Goal: Information Seeking & Learning: Find specific page/section

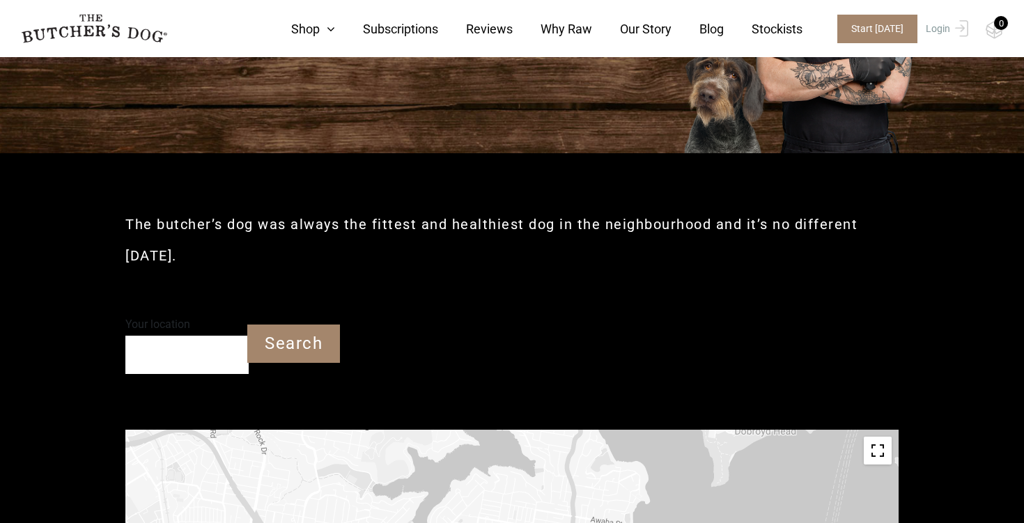
scroll to position [191, 0]
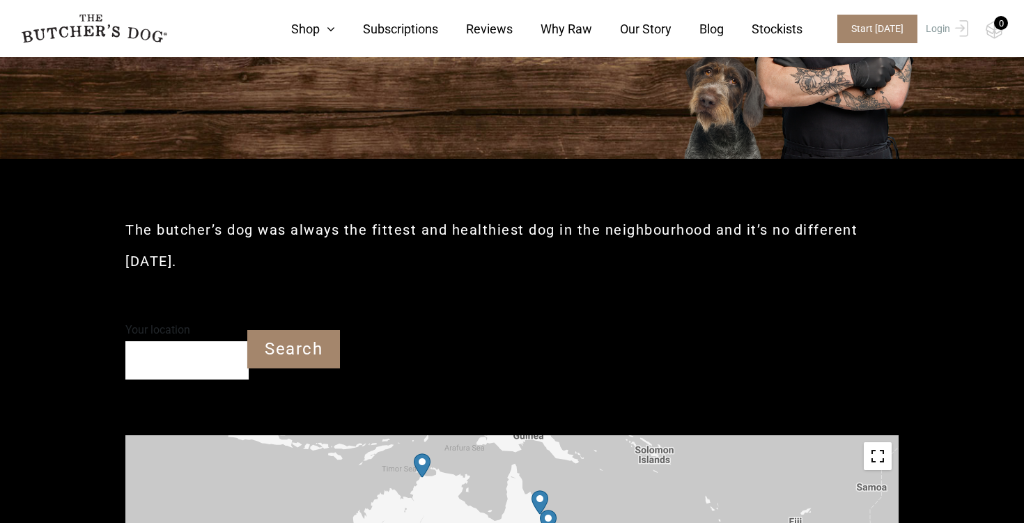
drag, startPoint x: 787, startPoint y: 362, endPoint x: 778, endPoint y: 307, distance: 55.7
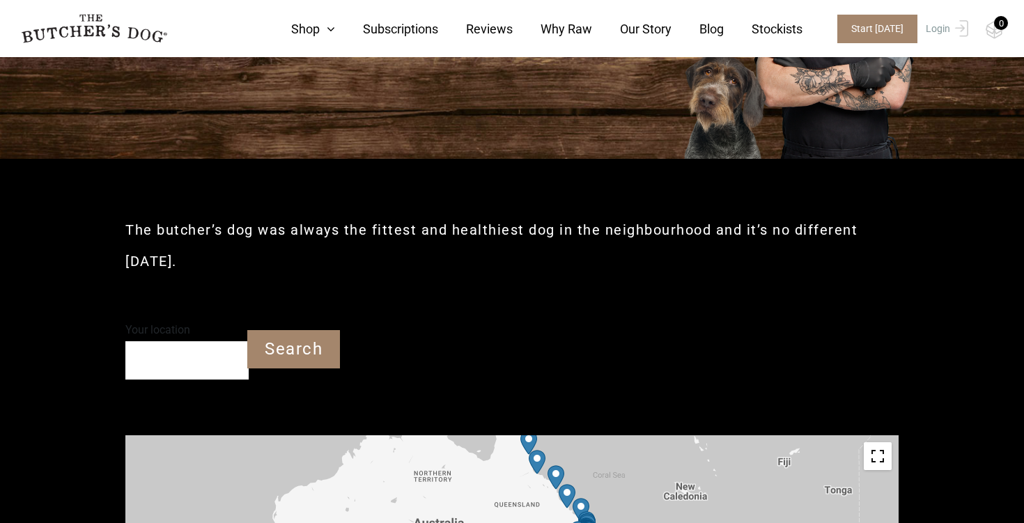
drag, startPoint x: 752, startPoint y: 408, endPoint x: 741, endPoint y: 343, distance: 65.7
click at [181, 341] on input "Your location" at bounding box center [186, 360] width 123 height 38
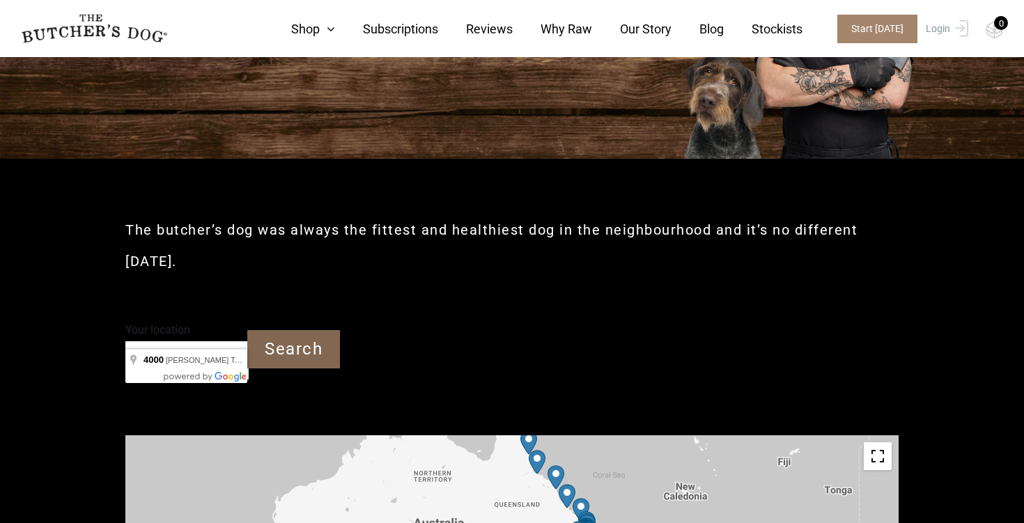
type input "4000"
click at [277, 330] on input "Search" at bounding box center [293, 349] width 93 height 38
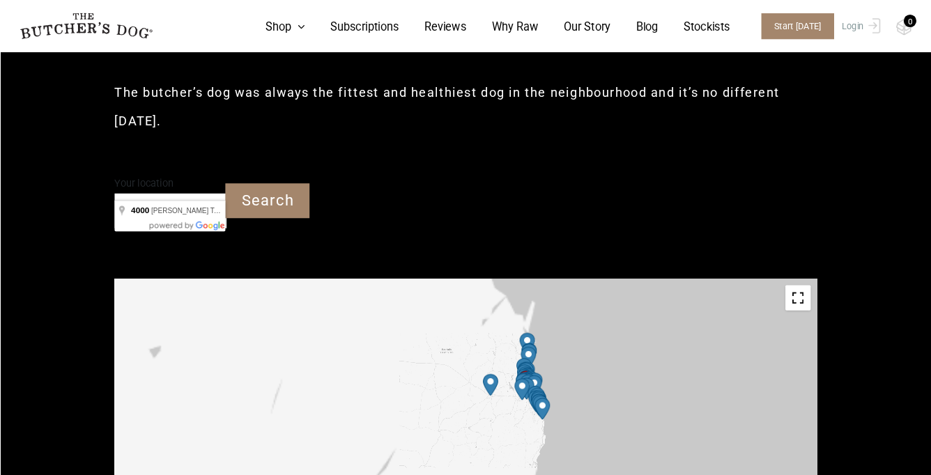
scroll to position [324, 0]
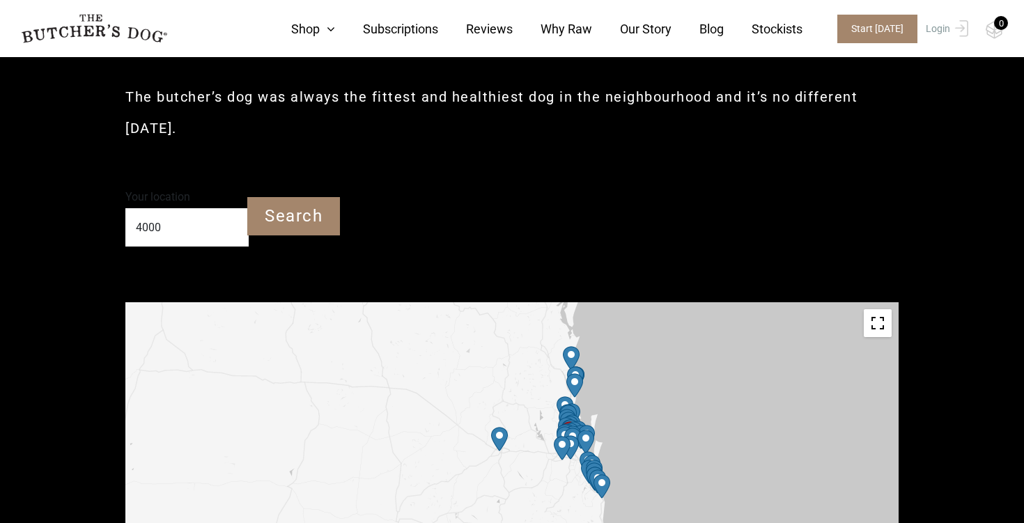
click at [574, 346] on img "Petbarn – Noosa" at bounding box center [571, 358] width 17 height 24
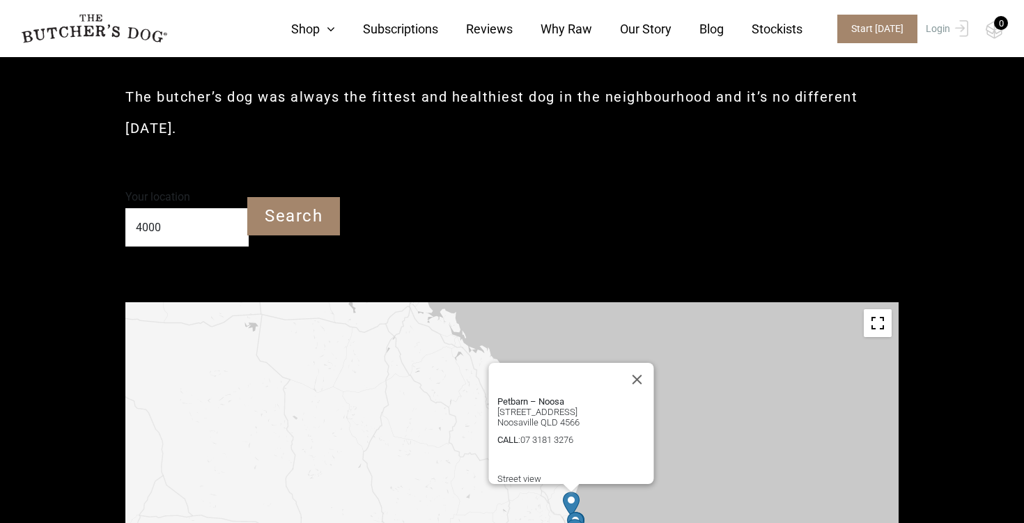
click at [578, 512] on img "Stylish Canine" at bounding box center [575, 524] width 17 height 24
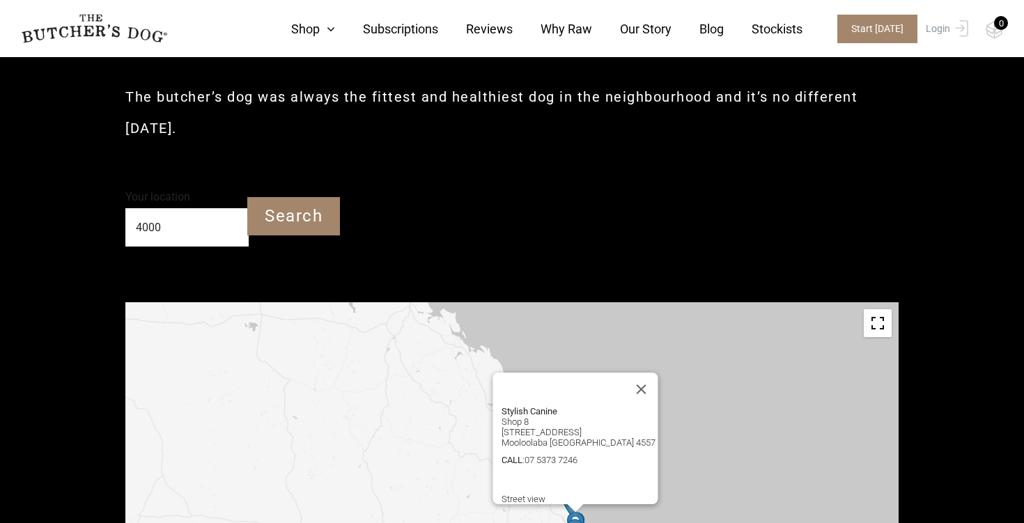
click at [519, 406] on strong "Stylish Canine" at bounding box center [530, 411] width 56 height 10
drag, startPoint x: 577, startPoint y: 418, endPoint x: 454, endPoint y: 368, distance: 133.1
click at [454, 368] on div "Stylish Canine Shop 8 [STREET_ADDRESS] Mooloolaba [GEOGRAPHIC_DATA] 4557 CALL :…" at bounding box center [511, 459] width 773 height 314
copy div "Stylish Canine Shop [GEOGRAPHIC_DATA][STREET_ADDRESS] CALL : [PHONE_NUMBER]"
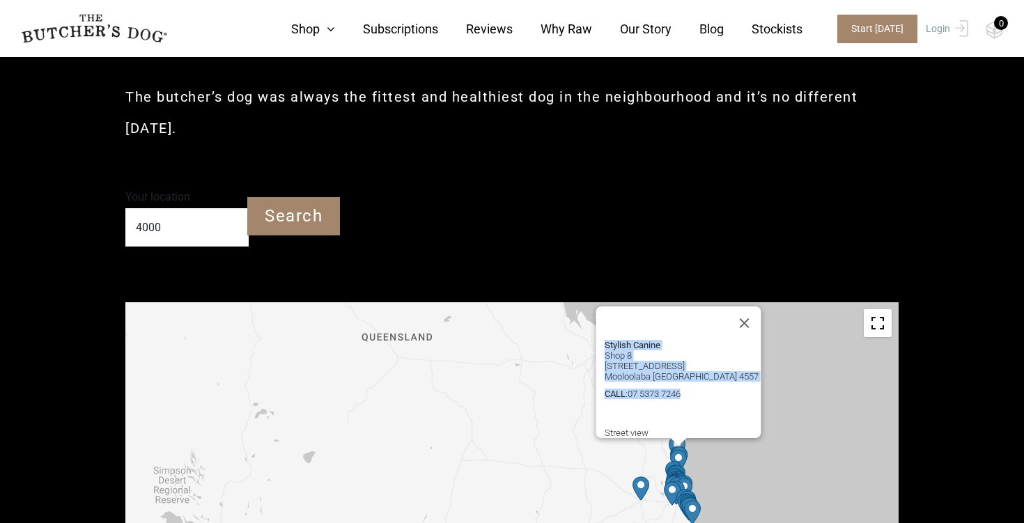
copy div "Stylish Canine Shop [GEOGRAPHIC_DATA][STREET_ADDRESS] CALL : [PHONE_NUMBER]"
click at [752, 307] on button "Close" at bounding box center [744, 323] width 33 height 33
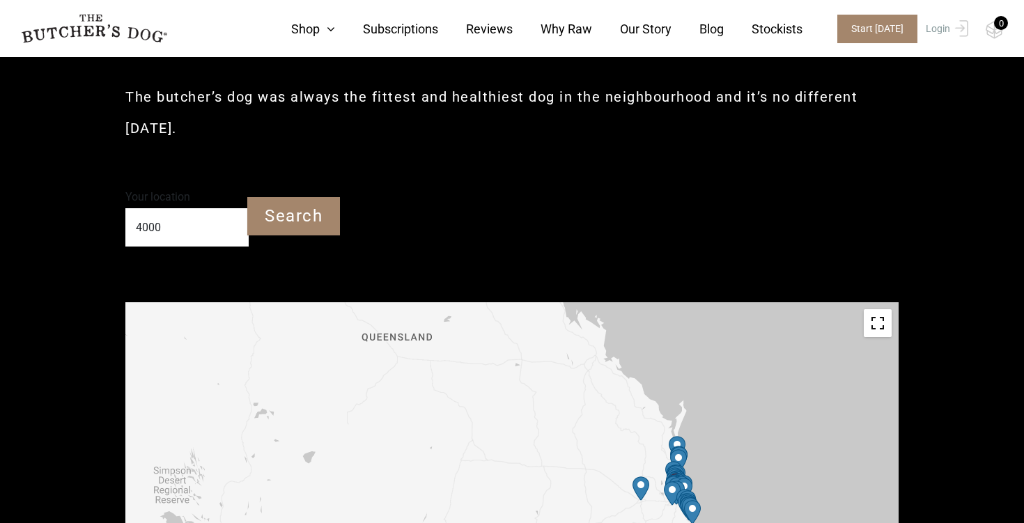
drag, startPoint x: 878, startPoint y: 289, endPoint x: 772, endPoint y: 385, distance: 143.0
click at [772, 385] on div " Keyboard shortcuts Map Data Map data ©2025 Google Map data ©2025 Google 100 k…" at bounding box center [511, 459] width 773 height 314
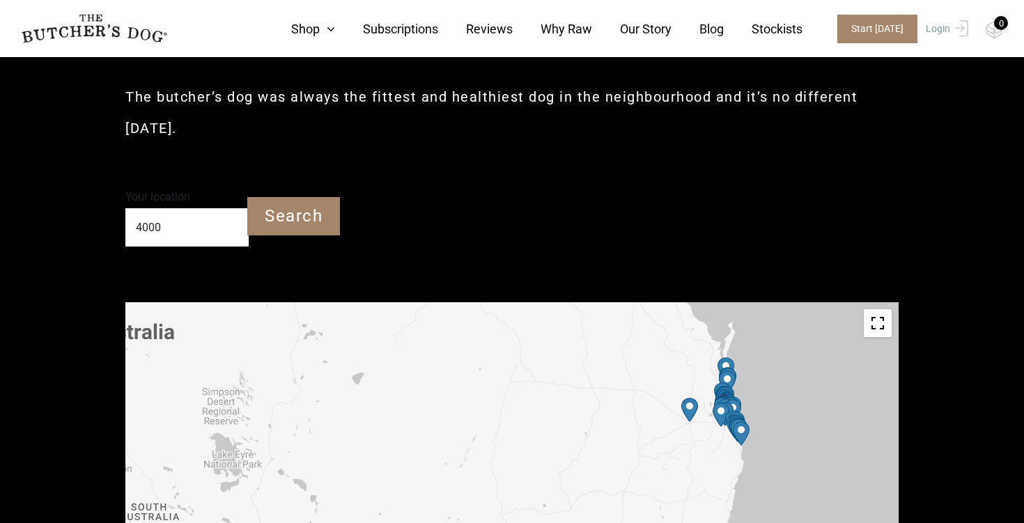
drag, startPoint x: 697, startPoint y: 424, endPoint x: 748, endPoint y: 341, distance: 97.5
click at [748, 341] on div at bounding box center [511, 459] width 773 height 314
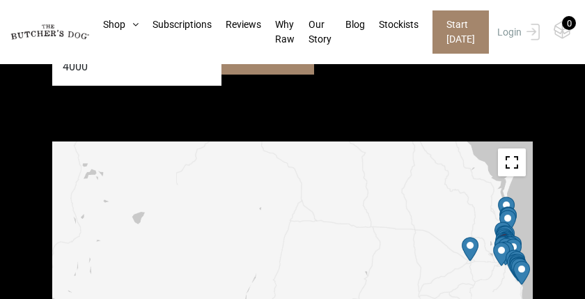
scroll to position [488, 0]
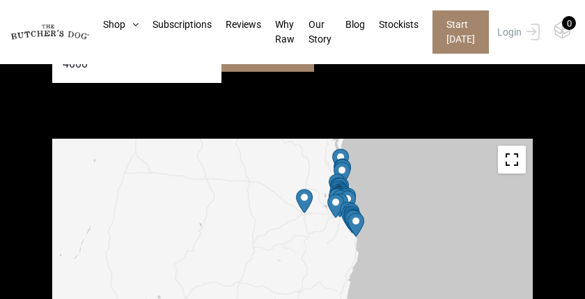
drag, startPoint x: 444, startPoint y: 210, endPoint x: 277, endPoint y: 166, distance: 173.1
click at [277, 165] on div at bounding box center [292, 296] width 481 height 314
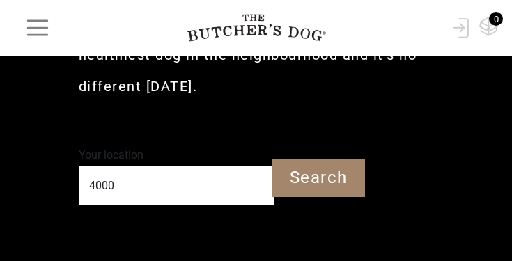
scroll to position [661, 0]
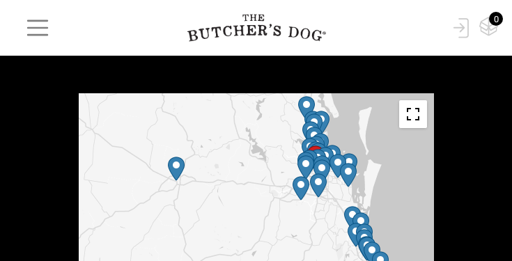
drag, startPoint x: 336, startPoint y: 174, endPoint x: 160, endPoint y: 190, distance: 177.0
click at [160, 190] on div at bounding box center [256, 232] width 355 height 279
click at [305, 105] on img "Petbarn – Morayfield Supercentre" at bounding box center [306, 108] width 17 height 24
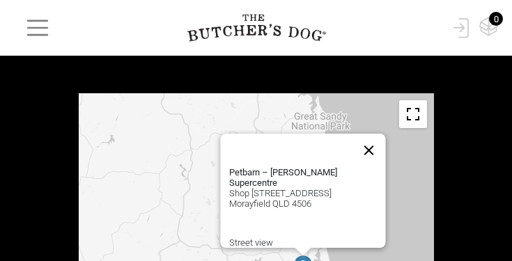
click at [371, 148] on button "Close" at bounding box center [368, 150] width 33 height 33
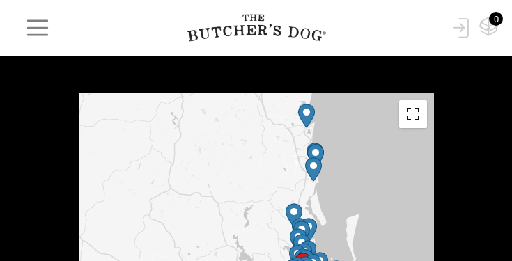
drag, startPoint x: 271, startPoint y: 182, endPoint x: 261, endPoint y: 128, distance: 54.5
click at [261, 128] on div at bounding box center [256, 232] width 355 height 279
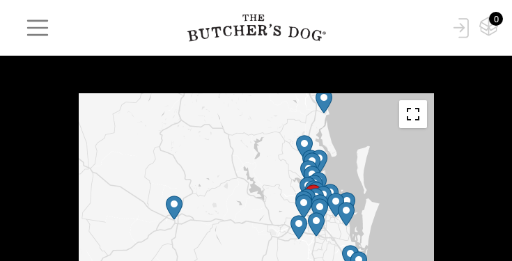
drag, startPoint x: 324, startPoint y: 199, endPoint x: 334, endPoint y: 127, distance: 72.5
click at [334, 127] on div at bounding box center [256, 232] width 355 height 279
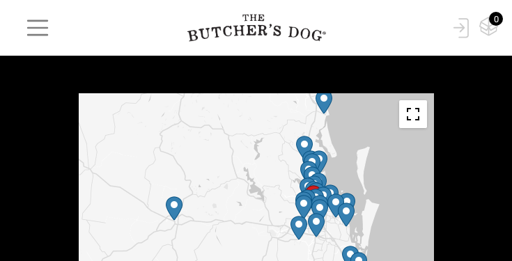
click at [322, 178] on img "Petbarn – Virginia" at bounding box center [318, 185] width 17 height 24
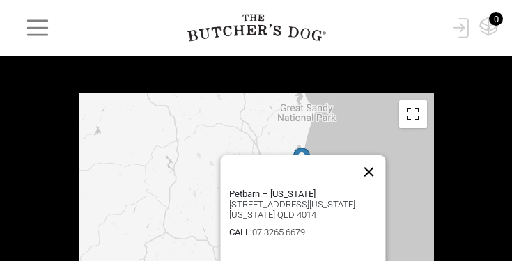
click at [376, 155] on button "Close" at bounding box center [368, 171] width 33 height 33
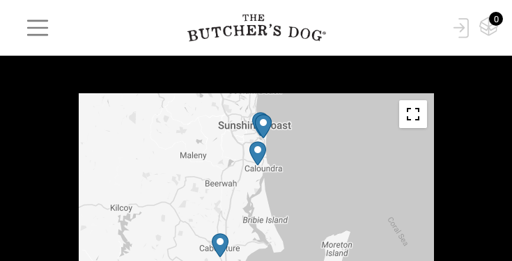
drag, startPoint x: 327, startPoint y: 234, endPoint x: 327, endPoint y: 148, distance: 85.7
click at [327, 148] on div at bounding box center [256, 232] width 355 height 279
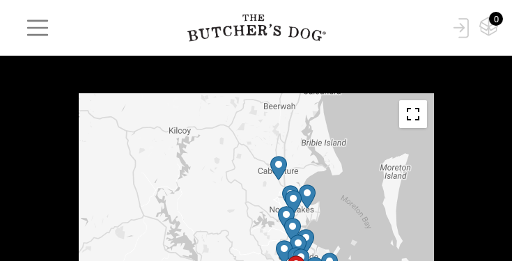
drag, startPoint x: 270, startPoint y: 192, endPoint x: 327, endPoint y: 112, distance: 98.3
click at [327, 112] on div at bounding box center [256, 232] width 355 height 279
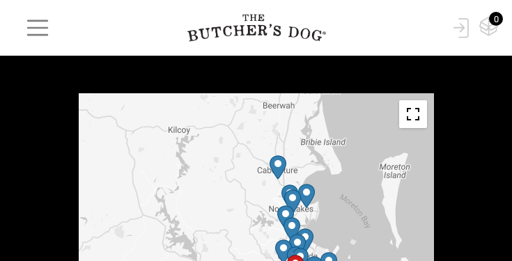
click at [304, 196] on img "Petbarn – Rothwell" at bounding box center [306, 196] width 17 height 24
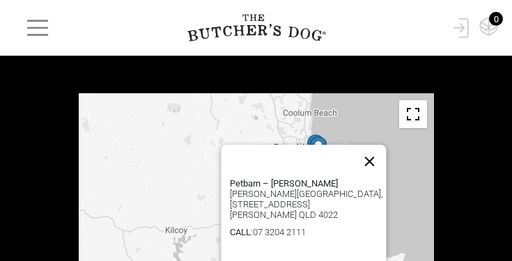
click at [373, 150] on button "Close" at bounding box center [369, 161] width 33 height 33
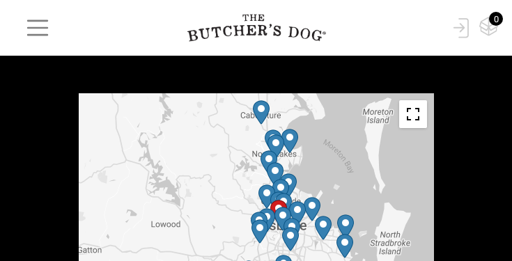
click at [349, 45] on link at bounding box center [256, 27] width 376 height 35
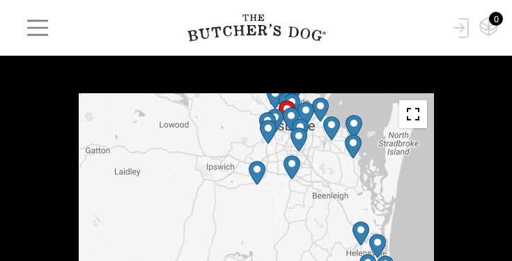
drag, startPoint x: 314, startPoint y: 256, endPoint x: 322, endPoint y: 157, distance: 100.0
click at [322, 156] on div at bounding box center [256, 232] width 355 height 279
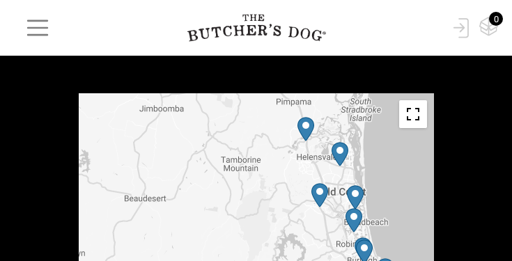
drag, startPoint x: 354, startPoint y: 169, endPoint x: 291, endPoint y: 46, distance: 137.7
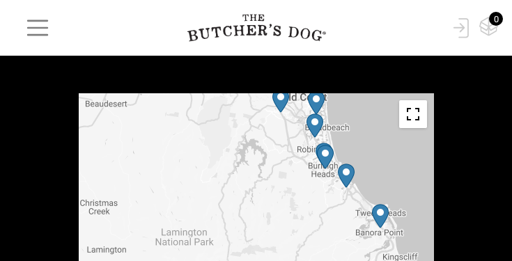
drag, startPoint x: 324, startPoint y: 245, endPoint x: 292, endPoint y: 150, distance: 99.4
click at [292, 150] on div at bounding box center [256, 232] width 355 height 279
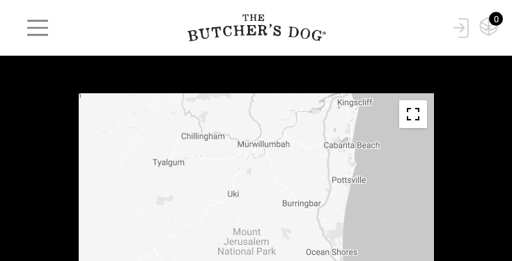
drag, startPoint x: 383, startPoint y: 244, endPoint x: 335, endPoint y: 87, distance: 163.8
click at [309, 123] on div at bounding box center [256, 232] width 355 height 279
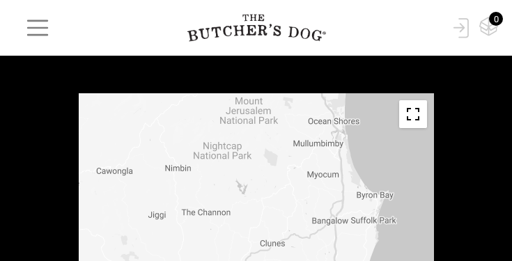
drag, startPoint x: 346, startPoint y: 219, endPoint x: 348, endPoint y: 86, distance: 132.4
click at [305, 196] on div at bounding box center [256, 232] width 355 height 279
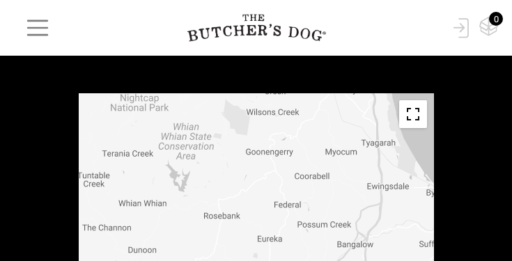
click at [305, 196] on div at bounding box center [256, 232] width 355 height 279
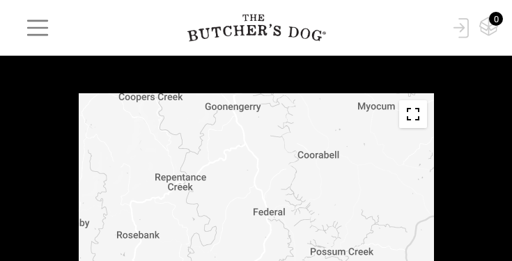
click at [412, 114] on button "Toggle fullscreen view" at bounding box center [413, 114] width 28 height 28
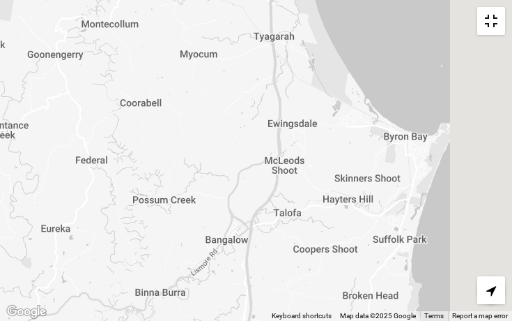
drag, startPoint x: 358, startPoint y: 210, endPoint x: 178, endPoint y: 231, distance: 180.9
click at [178, 231] on div at bounding box center [256, 160] width 512 height 321
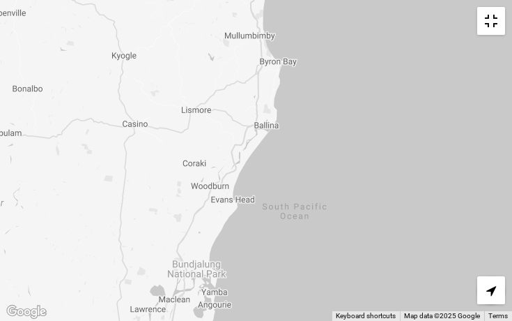
drag, startPoint x: 285, startPoint y: 235, endPoint x: 318, endPoint y: 91, distance: 147.9
click at [318, 91] on div at bounding box center [256, 160] width 512 height 321
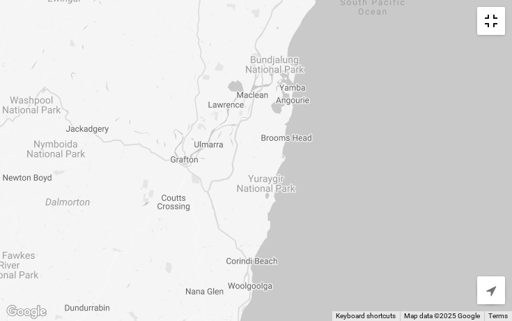
drag, startPoint x: 288, startPoint y: 222, endPoint x: 366, endPoint y: 13, distance: 222.5
click at [366, 13] on div at bounding box center [256, 160] width 512 height 321
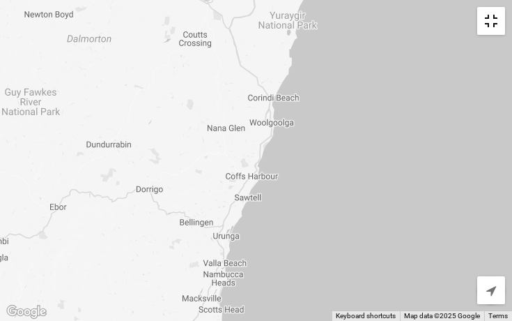
drag, startPoint x: 353, startPoint y: 154, endPoint x: 374, endPoint y: -13, distance: 167.9
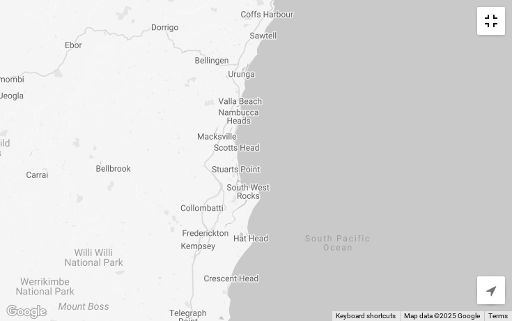
drag, startPoint x: 347, startPoint y: 220, endPoint x: 362, endPoint y: 56, distance: 164.5
click at [362, 56] on div at bounding box center [256, 160] width 512 height 321
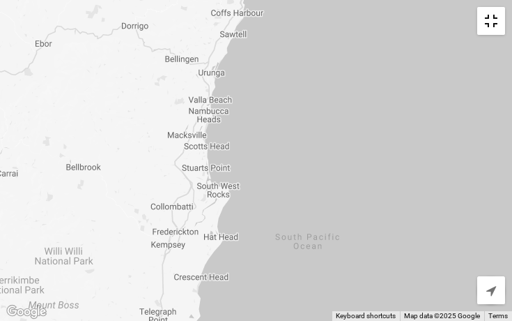
drag, startPoint x: 270, startPoint y: 287, endPoint x: 240, endPoint y: 286, distance: 30.0
click at [240, 286] on div at bounding box center [256, 160] width 512 height 321
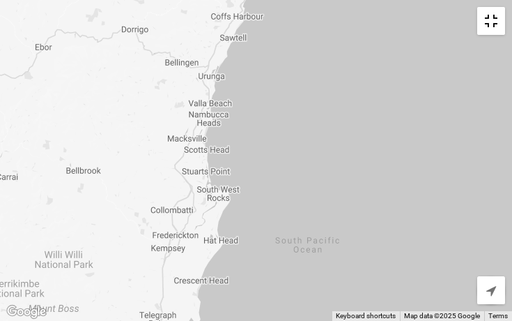
click at [485, 17] on button "Toggle fullscreen view" at bounding box center [491, 21] width 28 height 28
